Goal: Task Accomplishment & Management: Complete application form

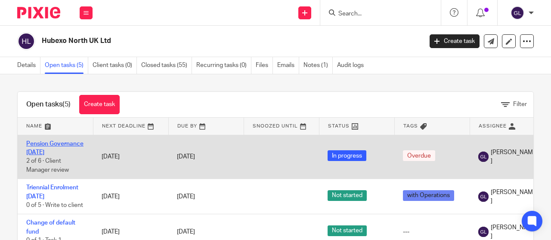
click at [64, 143] on link "Pension Governance [DATE]" at bounding box center [54, 148] width 57 height 15
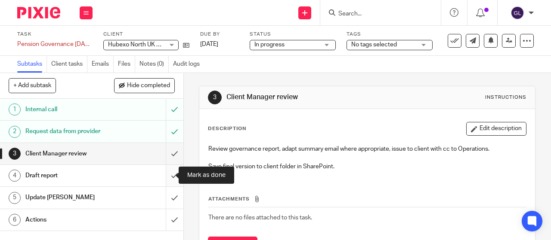
click at [169, 176] on input "submit" at bounding box center [91, 176] width 183 height 22
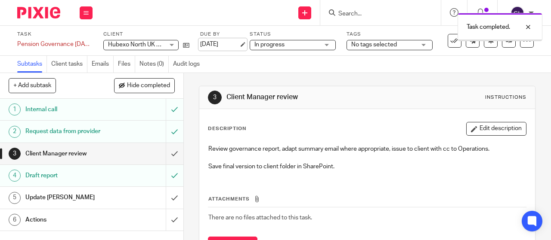
click at [231, 45] on link "[DATE]" at bounding box center [219, 44] width 39 height 9
click at [88, 12] on icon at bounding box center [85, 12] width 5 height 5
click at [83, 41] on link "Work" at bounding box center [81, 40] width 15 height 6
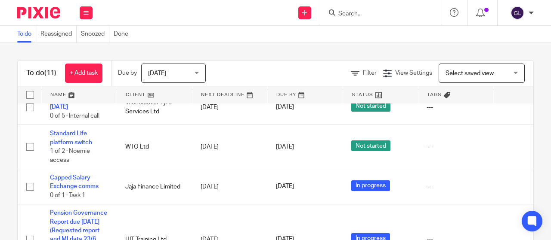
scroll to position [364, 0]
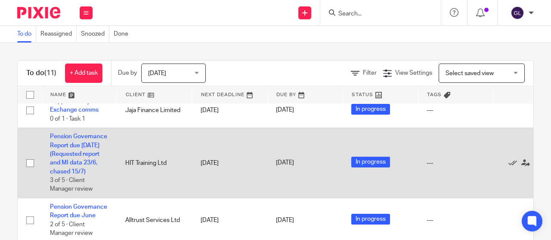
click at [60, 142] on td "Pension Governance Report due July 2025 (Requested report and MI data 23/6, cha…" at bounding box center [78, 163] width 75 height 71
click at [59, 138] on link "Pension Governance Report due July 2025 (Requested report and MI data 23/6, cha…" at bounding box center [78, 154] width 57 height 41
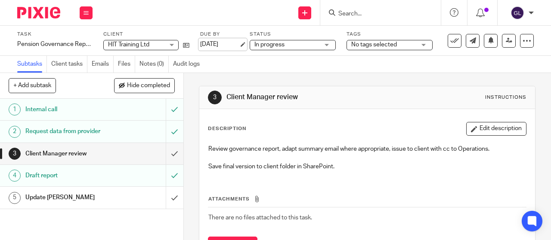
click at [225, 43] on link "[DATE]" at bounding box center [219, 44] width 39 height 9
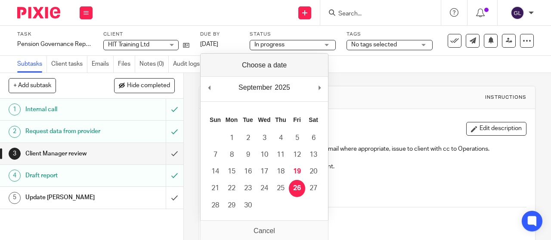
drag, startPoint x: 304, startPoint y: 185, endPoint x: 298, endPoint y: 180, distance: 7.4
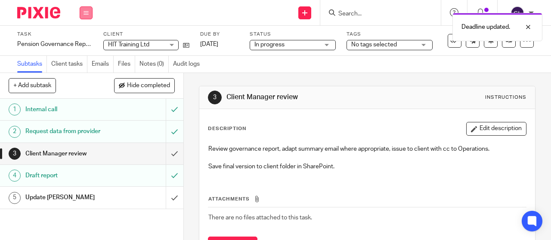
click at [90, 12] on button at bounding box center [86, 12] width 13 height 13
click at [82, 42] on link "Work" at bounding box center [81, 40] width 15 height 6
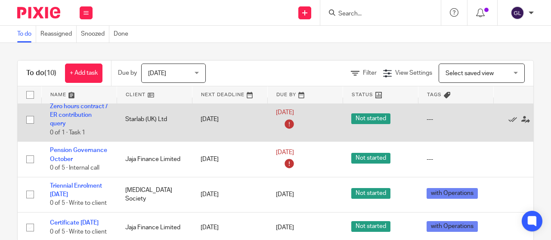
scroll to position [172, 0]
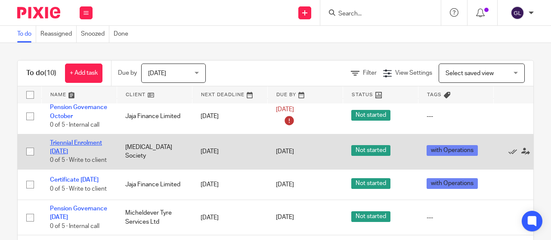
click at [71, 142] on link "Triennial Enrolment [DATE]" at bounding box center [76, 147] width 52 height 15
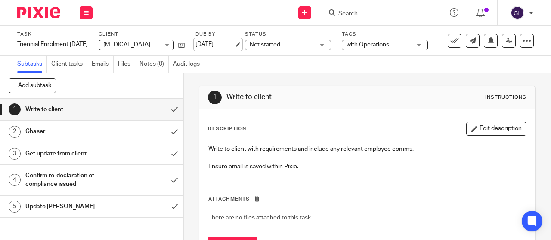
click at [219, 44] on link "[DATE]" at bounding box center [214, 44] width 39 height 9
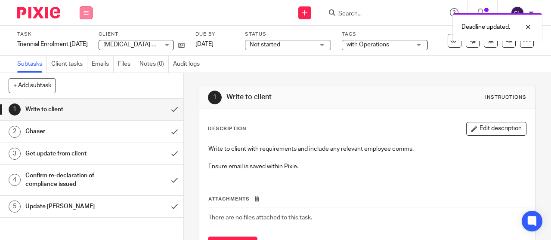
click at [86, 12] on icon at bounding box center [85, 12] width 5 height 5
click at [85, 39] on link "Work" at bounding box center [81, 40] width 15 height 6
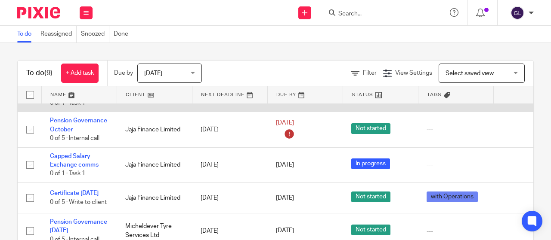
scroll to position [172, 0]
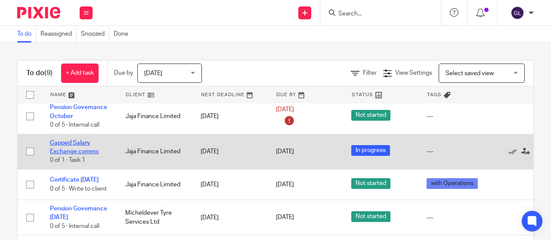
click at [61, 150] on link "Capped Salary Exchange comms" at bounding box center [74, 147] width 49 height 15
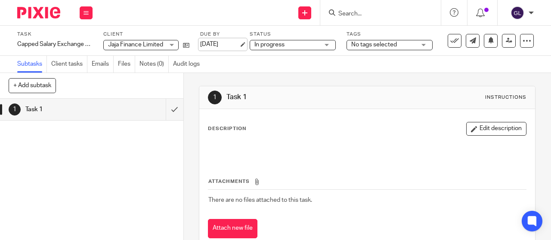
click at [220, 43] on link "[DATE]" at bounding box center [219, 44] width 39 height 9
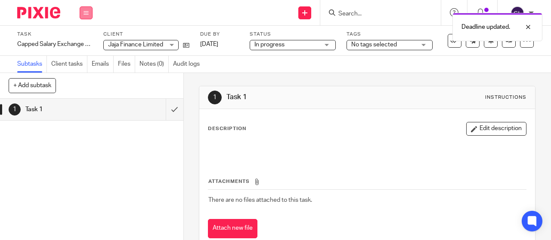
click at [84, 14] on icon at bounding box center [85, 12] width 5 height 5
click at [82, 40] on link "Work" at bounding box center [81, 40] width 15 height 6
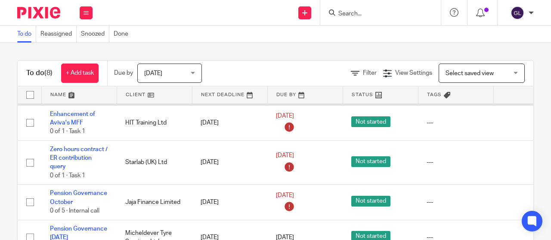
scroll to position [129, 0]
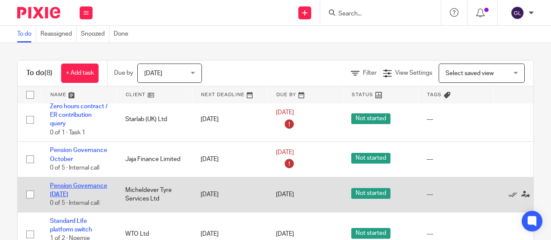
click at [72, 185] on link "Pension Governance [DATE]" at bounding box center [78, 190] width 57 height 15
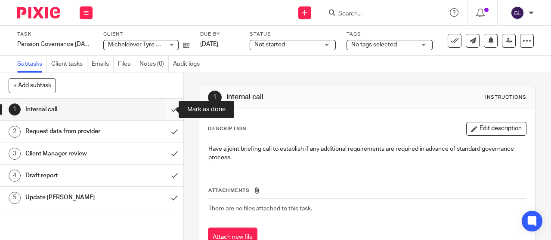
click at [168, 114] on input "submit" at bounding box center [91, 110] width 183 height 22
click at [283, 45] on span "Not started" at bounding box center [269, 45] width 31 height 6
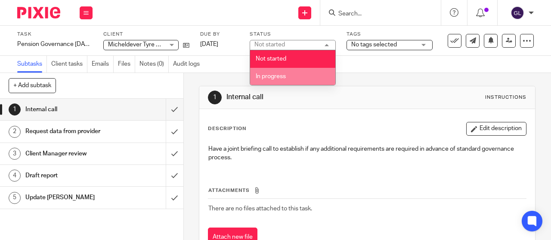
click at [268, 73] on li "In progress" at bounding box center [292, 77] width 85 height 18
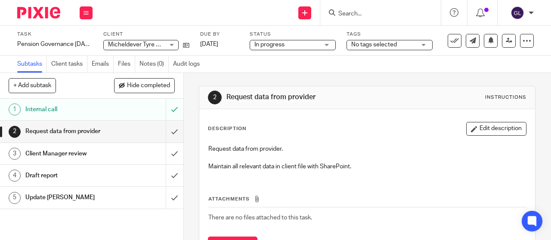
click at [374, 13] on input "Search" at bounding box center [375, 14] width 77 height 8
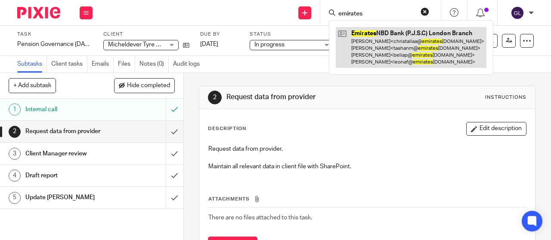
type input "emirates"
click at [367, 34] on link at bounding box center [411, 47] width 151 height 41
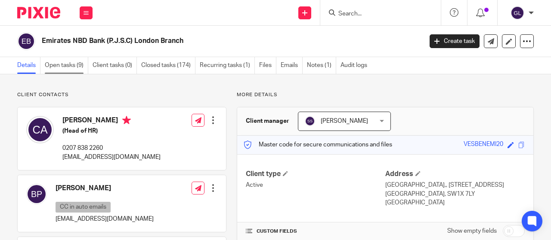
click at [70, 63] on link "Open tasks (9)" at bounding box center [66, 65] width 43 height 17
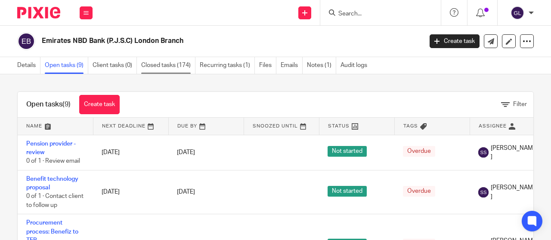
click at [156, 68] on link "Closed tasks (174)" at bounding box center [168, 65] width 54 height 17
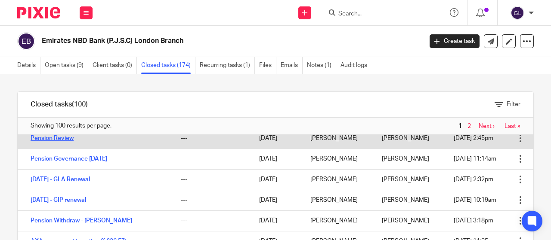
scroll to position [43, 0]
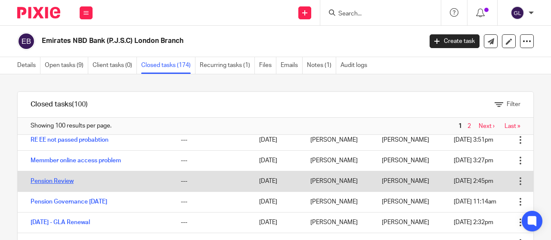
click at [39, 160] on link "Memmber online access problem" at bounding box center [76, 161] width 90 height 6
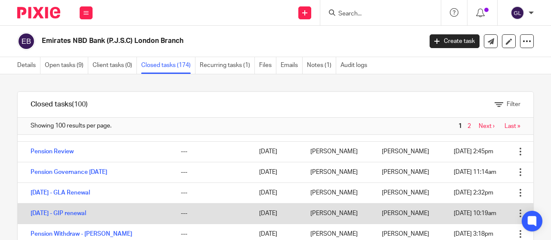
scroll to position [86, 0]
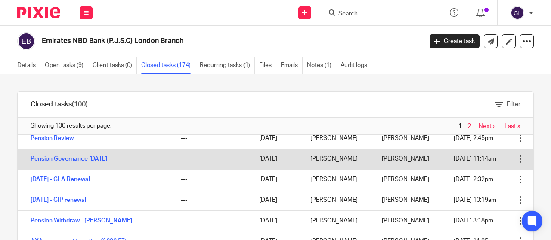
click at [60, 159] on link "Pension Governance [DATE]" at bounding box center [69, 159] width 77 height 6
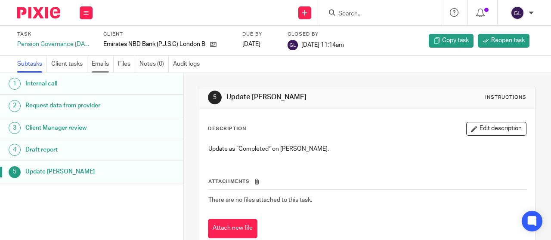
click at [102, 65] on link "Emails" at bounding box center [103, 64] width 22 height 17
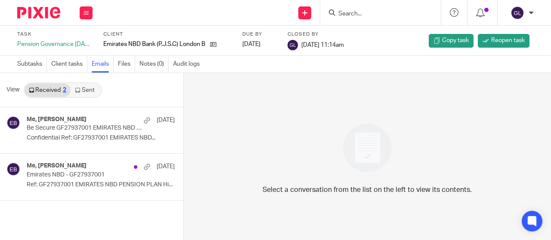
click at [85, 90] on link "Sent" at bounding box center [86, 90] width 30 height 14
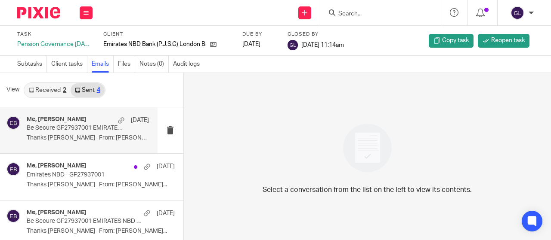
click at [129, 136] on p "Thanks Ethan From: Fisher, Ethan..." at bounding box center [88, 138] width 122 height 7
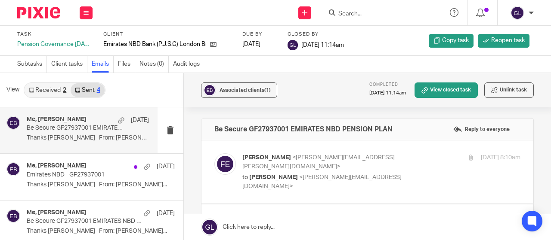
click at [351, 173] on div "Fisher, Ethan <ethan.fisher@landg.com> to Geoff Lord <geoff.lord@benefiz.co.uk>…" at bounding box center [381, 172] width 278 height 37
checkbox input "true"
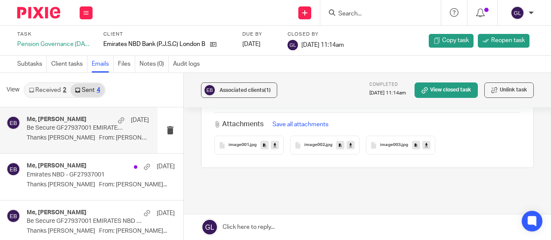
scroll to position [1495, 0]
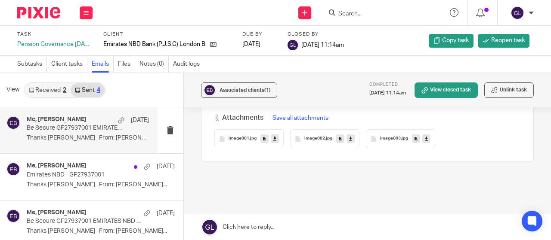
click at [90, 90] on link "Sent 4" at bounding box center [88, 90] width 34 height 14
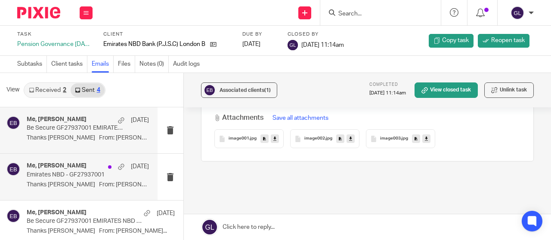
click at [71, 174] on p "Emirates NBD - GF27937001" at bounding box center [76, 175] width 98 height 7
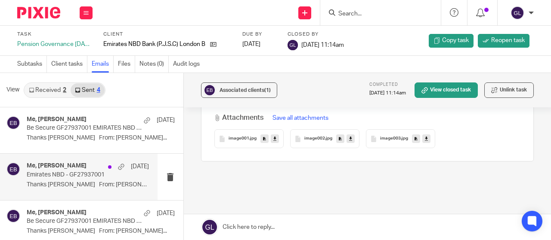
click at [79, 163] on div "Me, Fisher, Ethan 23 Apr" at bounding box center [88, 167] width 122 height 9
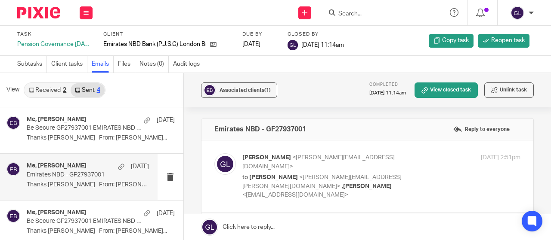
scroll to position [43, 0]
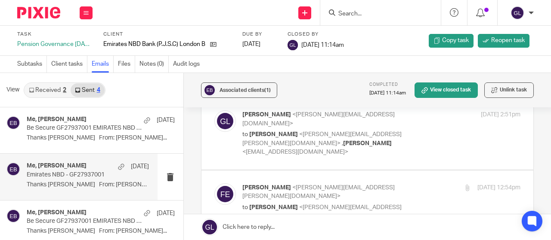
click at [387, 145] on label at bounding box center [367, 134] width 332 height 72
click at [214, 111] on input "checkbox" at bounding box center [214, 110] width 0 height 0
checkbox input "true"
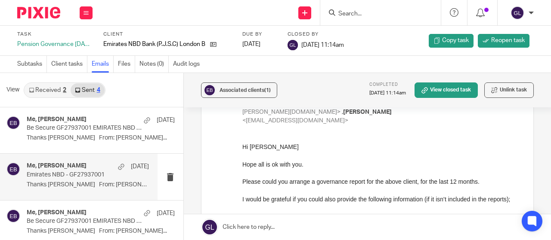
scroll to position [86, 0]
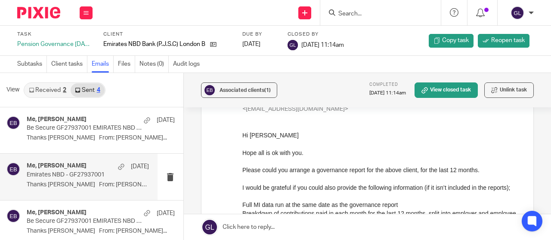
drag, startPoint x: 480, startPoint y: 249, endPoint x: 260, endPoint y: 210, distance: 223.4
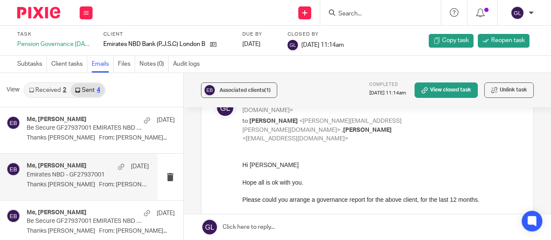
scroll to position [43, 0]
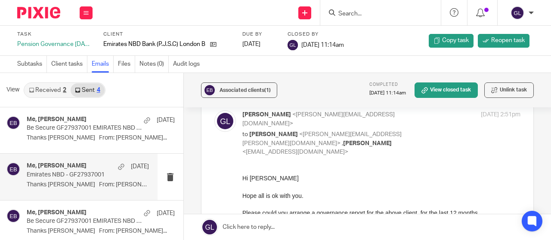
click at [242, 177] on span "Hi Ethan" at bounding box center [270, 178] width 56 height 7
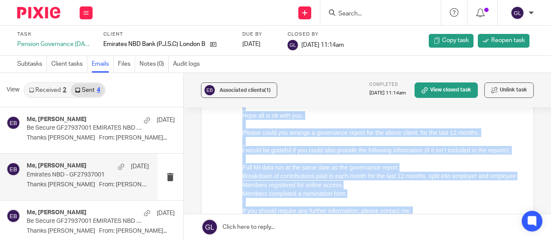
scroll to position [182, 0]
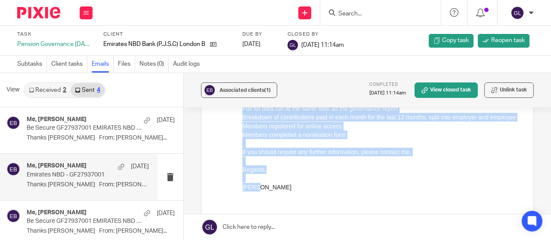
drag, startPoint x: 242, startPoint y: 38, endPoint x: 268, endPoint y: 206, distance: 169.9
click at [269, 200] on div "Hi Ethan Hope all is ok with you. Please could you arrange a governance report …" at bounding box center [381, 117] width 278 height 166
copy div "Hi Ethan Hope all is ok with you. Please could you arrange a governance report …"
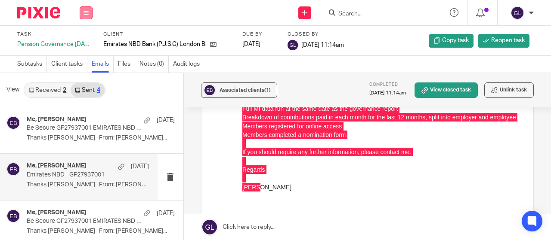
click at [85, 10] on button at bounding box center [86, 12] width 13 height 13
click at [79, 40] on link "Work" at bounding box center [81, 40] width 15 height 6
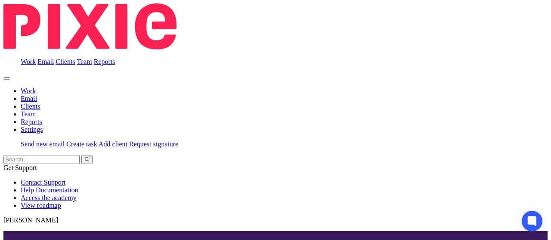
scroll to position [172, 0]
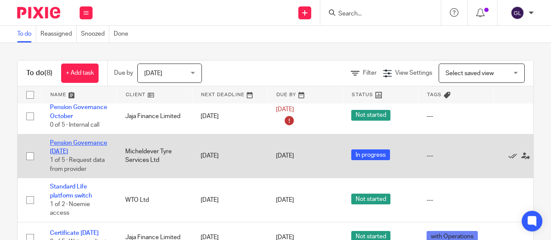
click at [71, 144] on link "Pension Governance October 2025" at bounding box center [78, 147] width 57 height 15
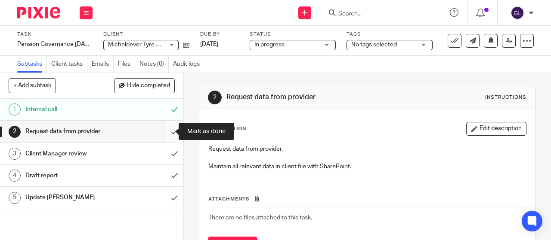
click at [166, 132] on input "submit" at bounding box center [91, 132] width 183 height 22
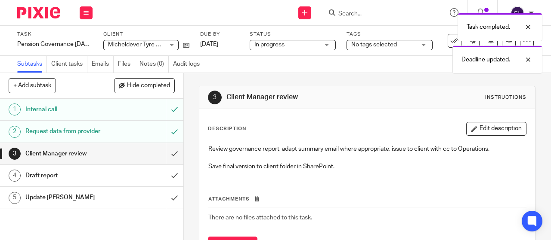
click at [78, 9] on div "Work Email Clients Team Reports Settings" at bounding box center [86, 12] width 30 height 25
click at [85, 12] on icon at bounding box center [85, 12] width 5 height 5
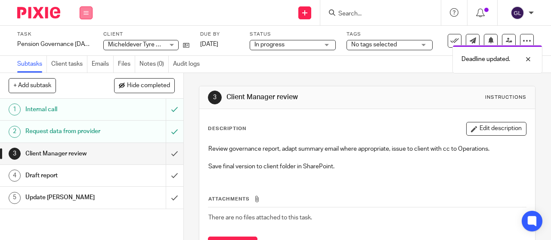
click at [86, 12] on icon at bounding box center [85, 12] width 5 height 5
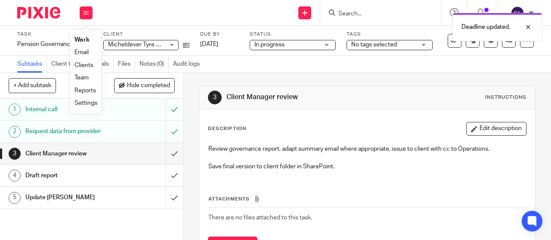
click at [82, 38] on link "Work" at bounding box center [81, 40] width 15 height 6
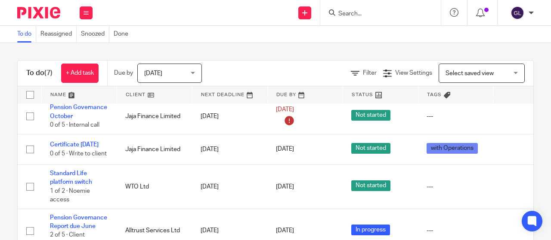
scroll to position [188, 0]
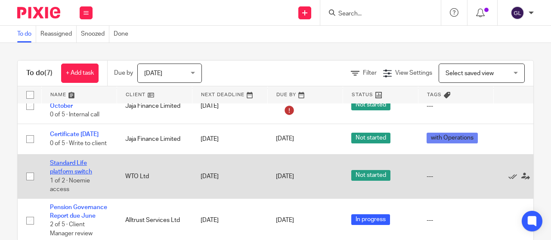
click at [74, 164] on link "Standard Life platform switch" at bounding box center [71, 167] width 42 height 15
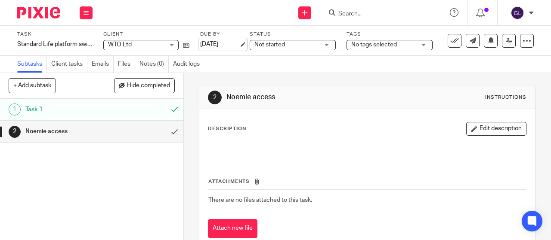
click at [213, 43] on link "[DATE]" at bounding box center [219, 44] width 39 height 9
click at [273, 46] on span "Not started" at bounding box center [269, 45] width 31 height 6
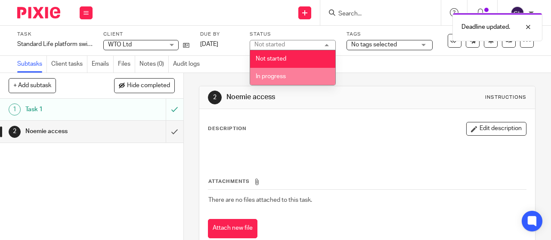
click at [266, 76] on span "In progress" at bounding box center [271, 77] width 30 height 6
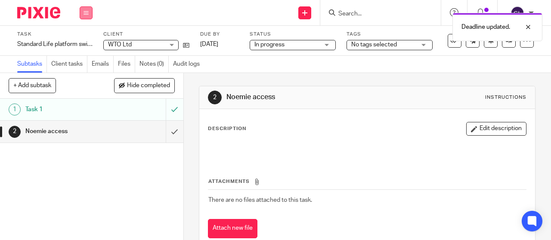
click at [86, 13] on icon at bounding box center [85, 12] width 5 height 5
click at [81, 39] on link "Work" at bounding box center [81, 40] width 15 height 6
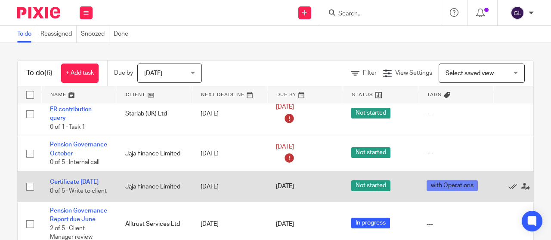
scroll to position [144, 0]
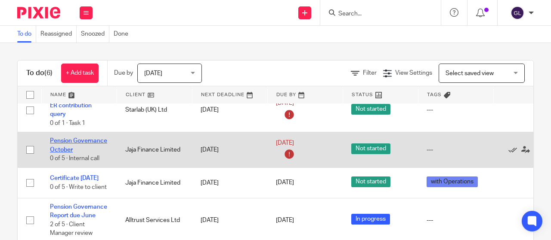
click at [70, 138] on link "Pension Governance October" at bounding box center [78, 145] width 57 height 15
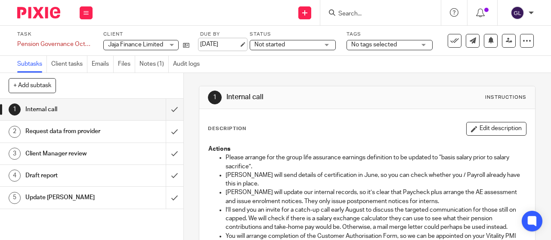
click at [216, 44] on link "18 Sep 2025" at bounding box center [219, 44] width 39 height 9
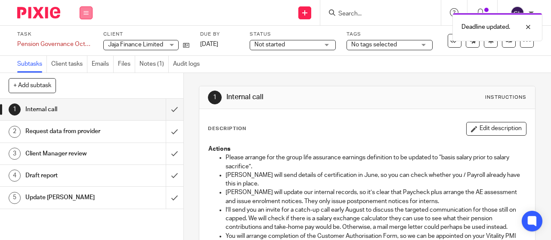
click at [88, 12] on icon at bounding box center [85, 12] width 5 height 5
click at [78, 40] on link "Work" at bounding box center [81, 40] width 15 height 6
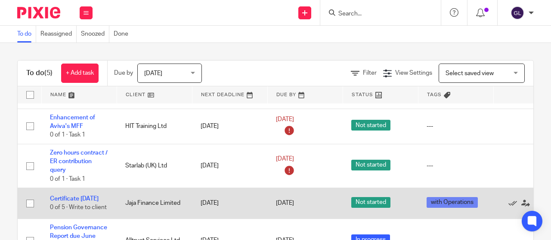
scroll to position [109, 0]
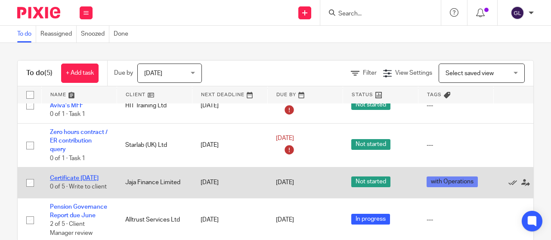
click at [75, 176] on link "Certificate [DATE]" at bounding box center [74, 179] width 49 height 6
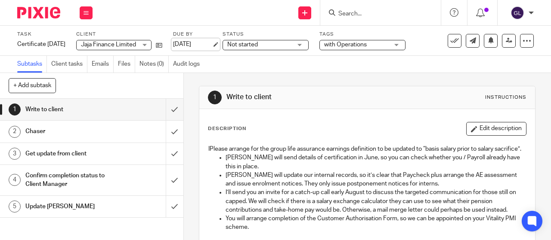
click at [201, 46] on link "[DATE]" at bounding box center [192, 44] width 39 height 9
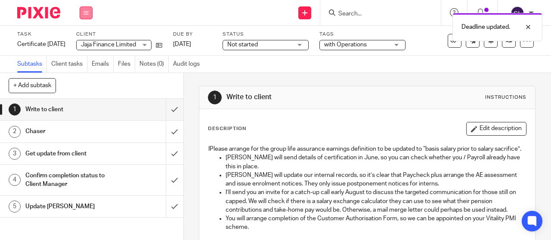
click at [86, 15] on icon at bounding box center [85, 12] width 5 height 5
click at [81, 42] on link "Work" at bounding box center [81, 40] width 15 height 6
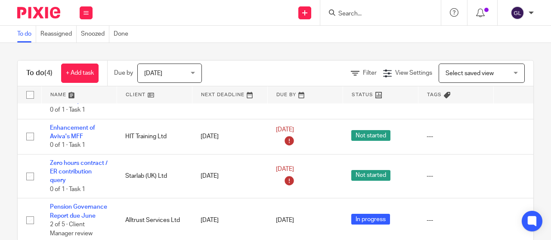
click at [345, 13] on input "Search" at bounding box center [375, 14] width 77 height 8
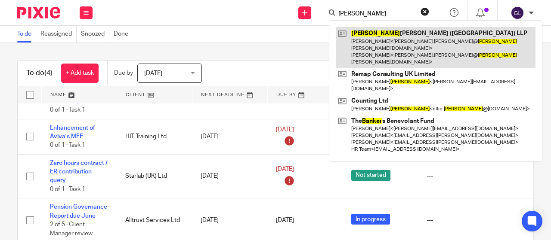
type input "baker"
click at [363, 35] on link at bounding box center [436, 47] width 200 height 41
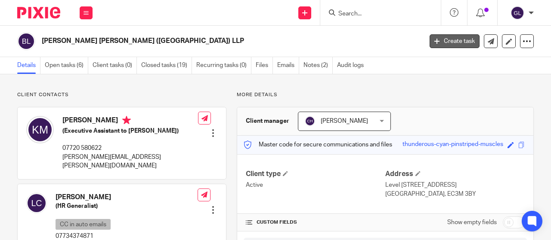
click at [434, 43] on link "Create task" at bounding box center [454, 41] width 50 height 14
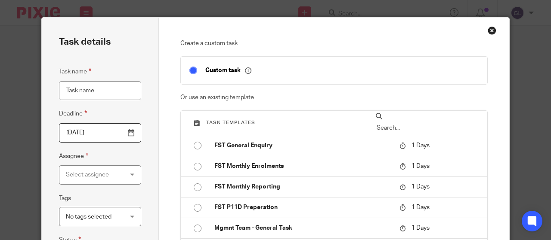
click at [89, 92] on input "Task name" at bounding box center [100, 90] width 82 height 19
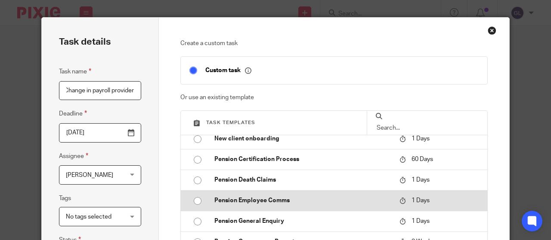
scroll to position [129, 0]
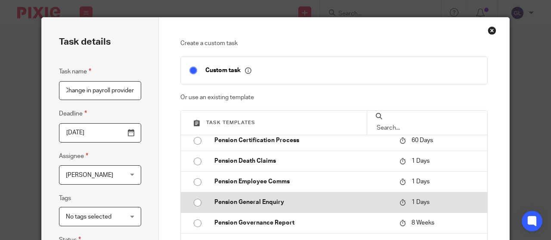
type input "Change in payroll provider"
click at [209, 201] on td "Pension General Enquiry" at bounding box center [301, 202] width 190 height 21
type input "[DATE]"
checkbox input "false"
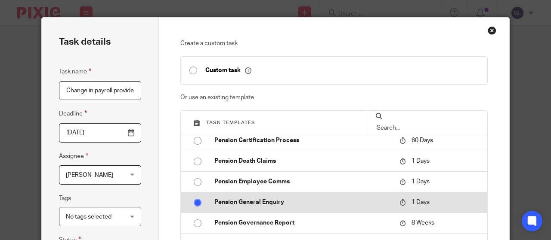
radio input "true"
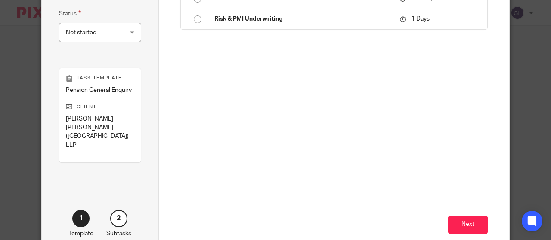
scroll to position [232, 0]
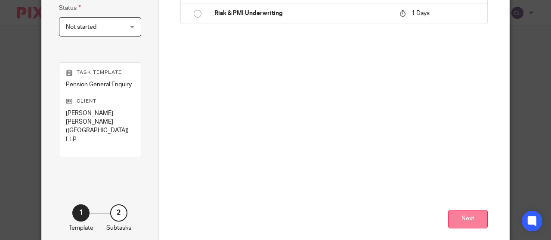
click at [465, 210] on button "Next" at bounding box center [468, 219] width 40 height 18
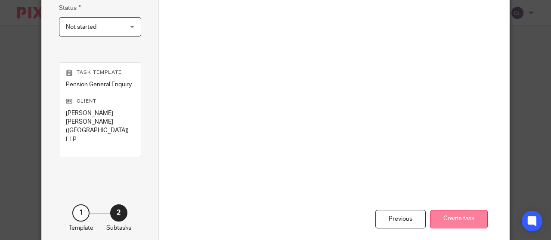
click at [444, 210] on button "Create task" at bounding box center [459, 219] width 58 height 18
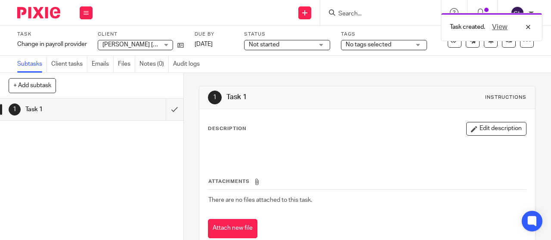
click at [263, 46] on span "Not started" at bounding box center [264, 45] width 31 height 6
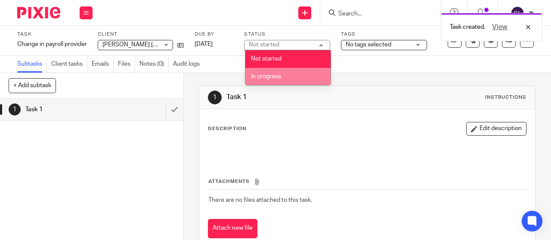
click at [260, 73] on li "In progress" at bounding box center [287, 77] width 85 height 18
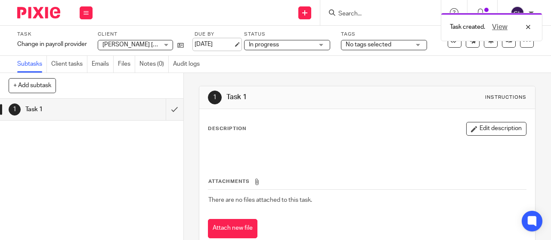
click at [228, 45] on link "[DATE]" at bounding box center [213, 44] width 39 height 9
click at [88, 12] on icon at bounding box center [85, 12] width 5 height 5
click at [86, 39] on link "Work" at bounding box center [81, 40] width 15 height 6
